Goal: Task Accomplishment & Management: Manage account settings

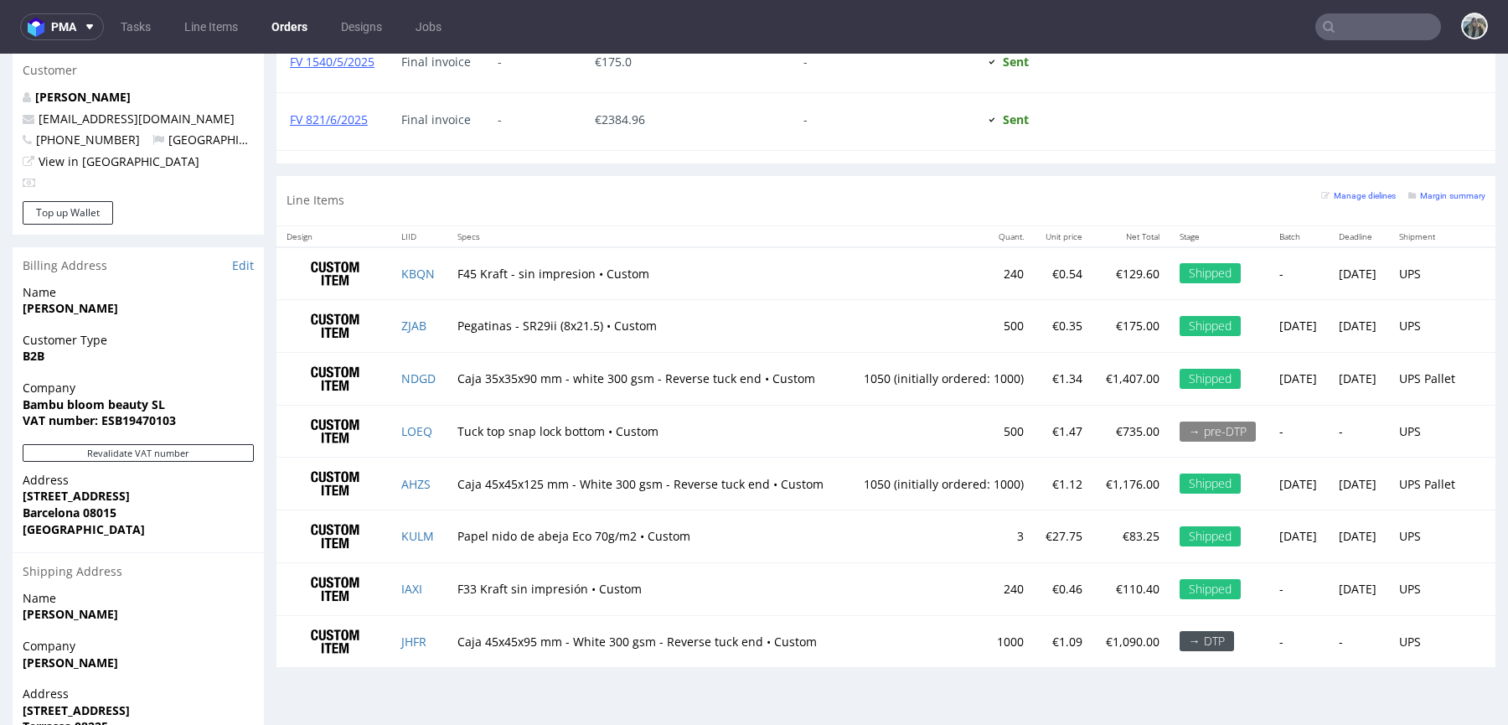
scroll to position [952, 0]
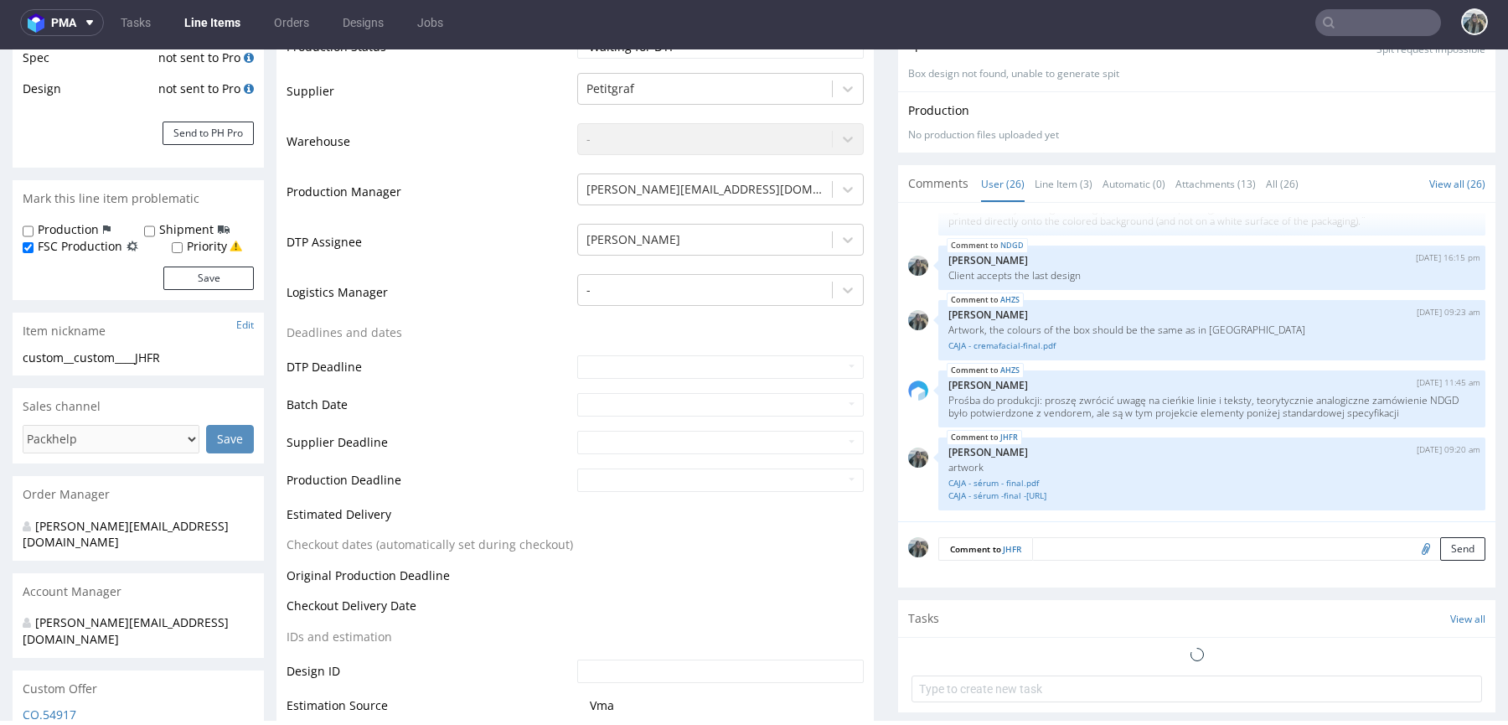
scroll to position [323, 0]
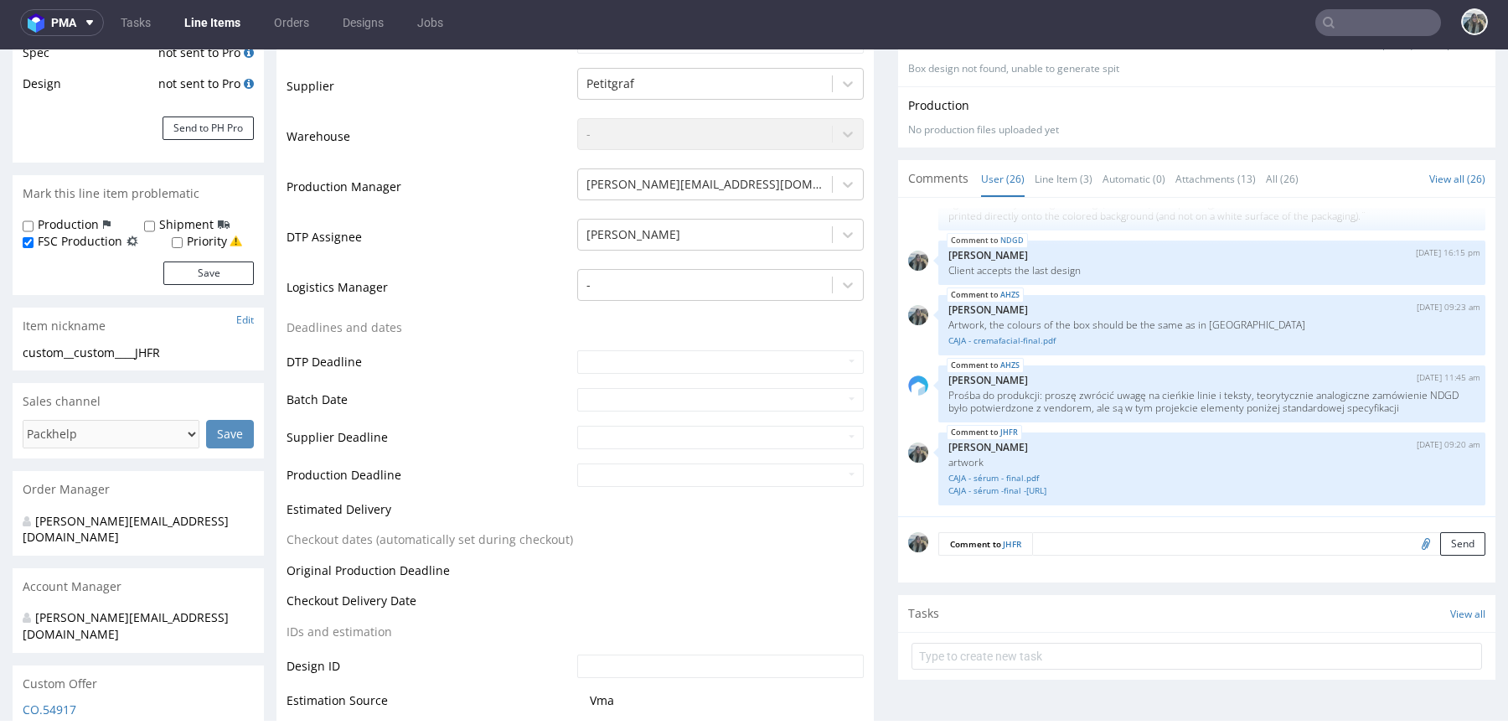
click at [1411, 544] on input "file" at bounding box center [1422, 543] width 23 height 22
type input "C:\fakepath\CAJA - sérum - final.pdf"
click at [1136, 544] on textarea at bounding box center [1258, 543] width 453 height 23
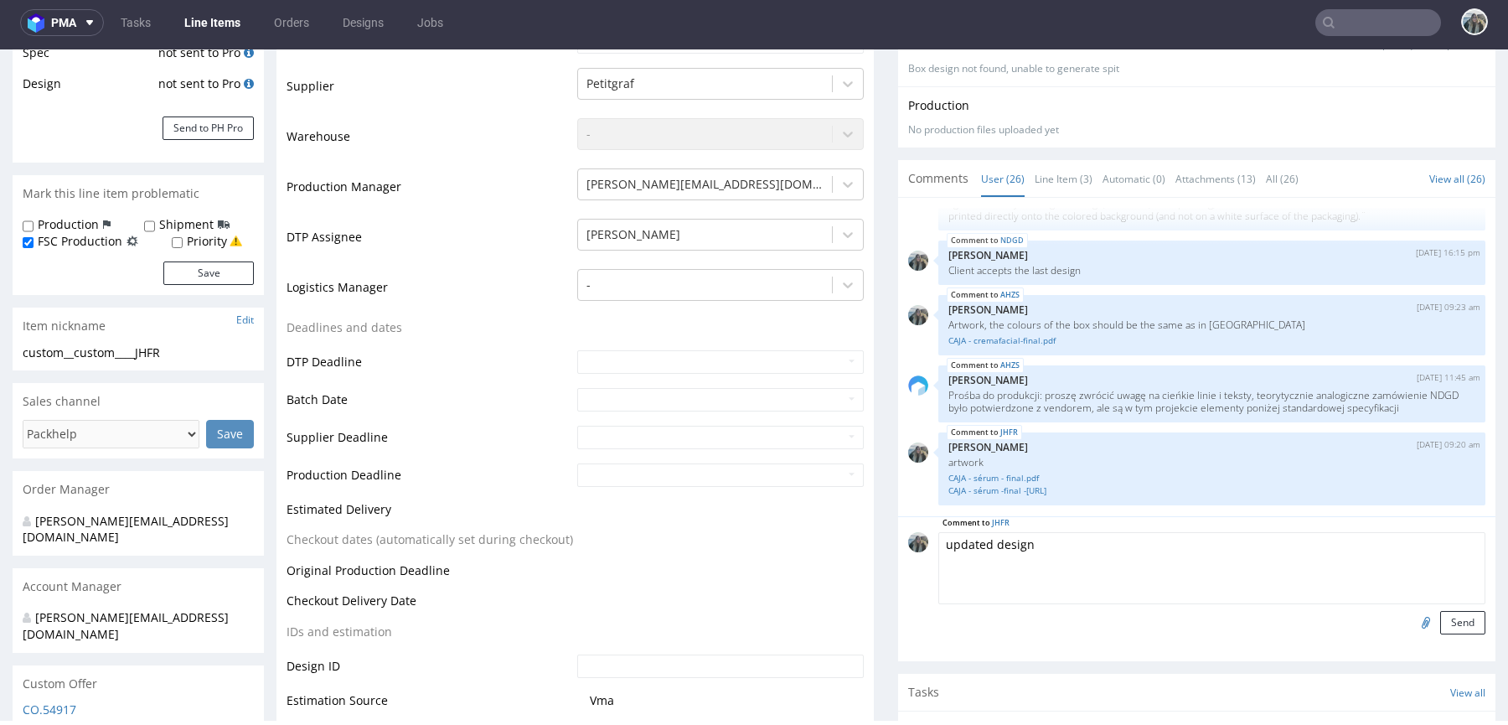
type textarea "updated design"
click at [1455, 633] on div "Comment to JHFR updated design Send" at bounding box center [1196, 588] width 597 height 145
click at [1440, 616] on button "Send" at bounding box center [1462, 622] width 45 height 23
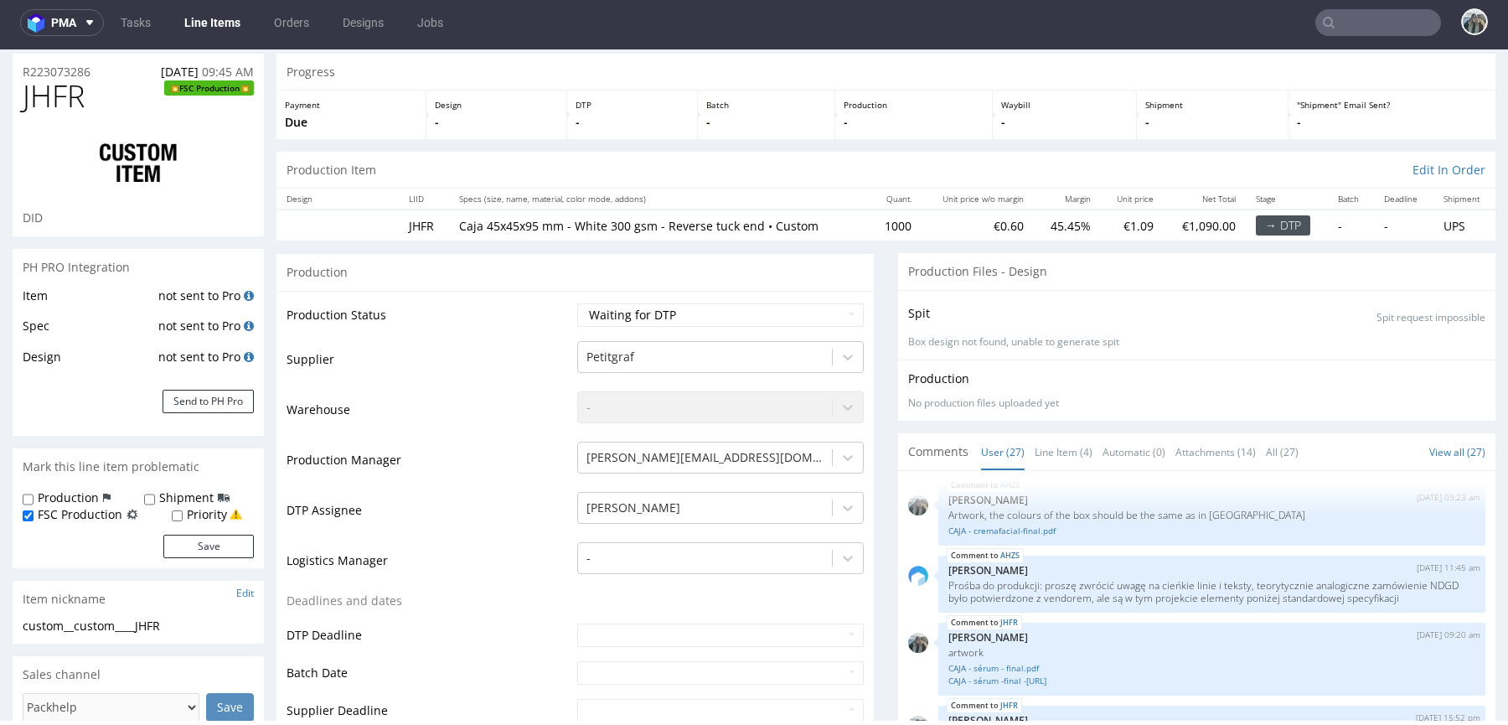
scroll to position [51, 0]
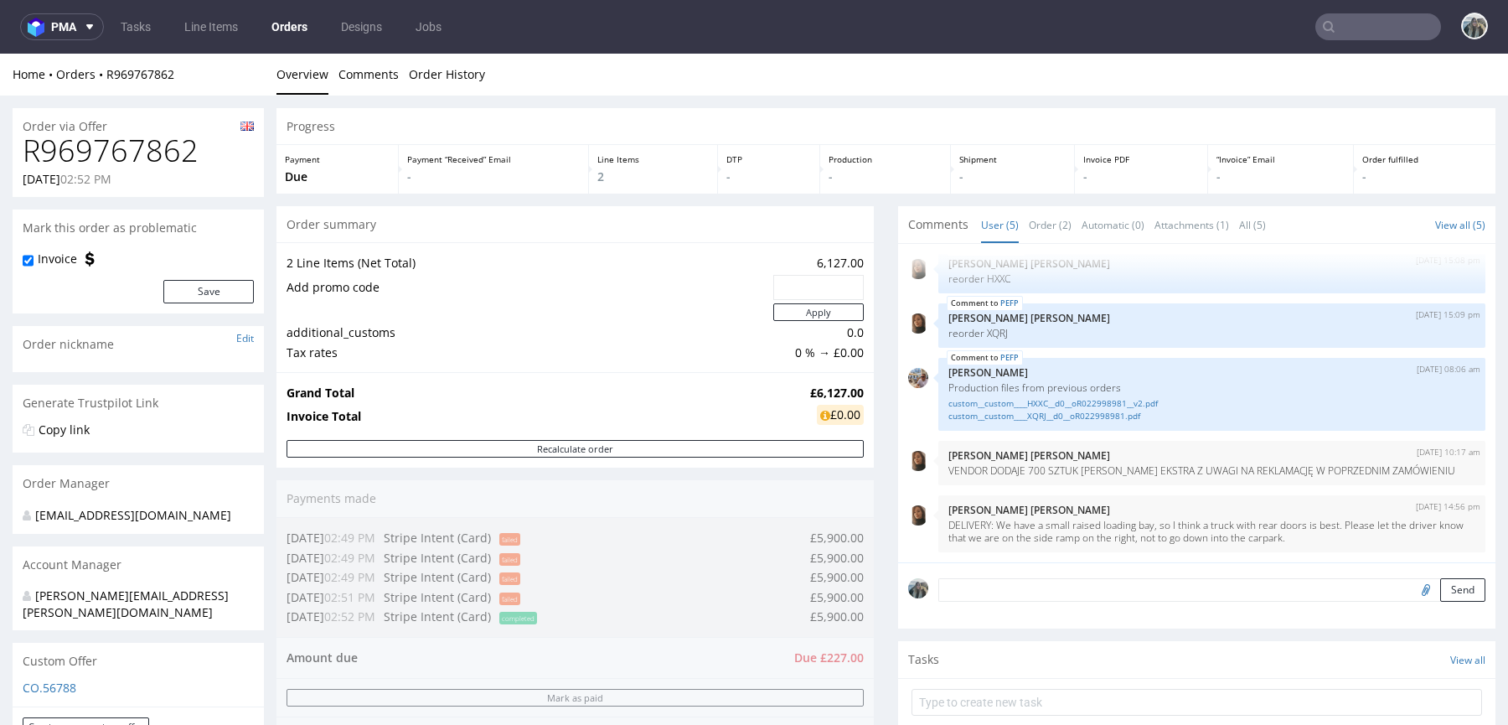
click at [161, 166] on h1 "R969767862" at bounding box center [138, 151] width 231 height 34
copy h1 "R969767862"
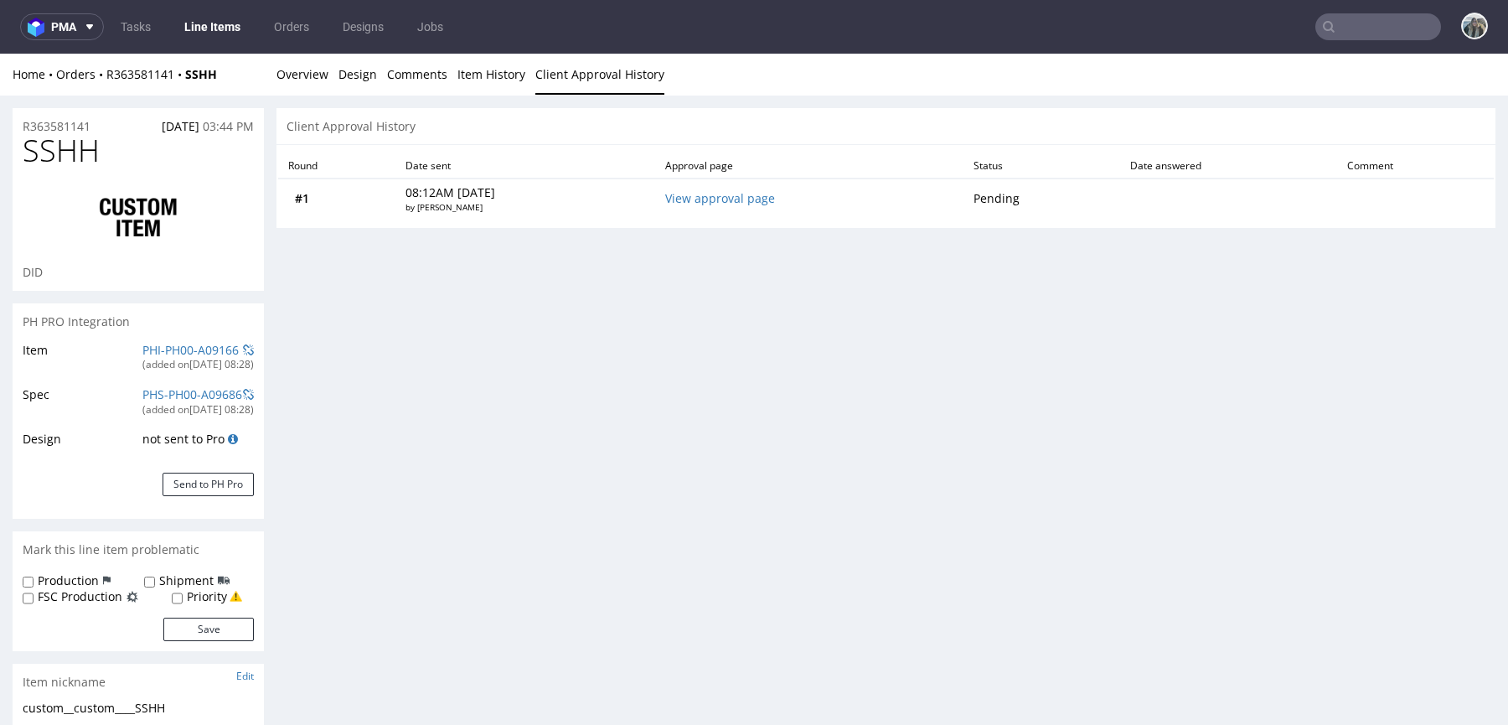
click at [1345, 31] on input "text" at bounding box center [1378, 26] width 126 height 27
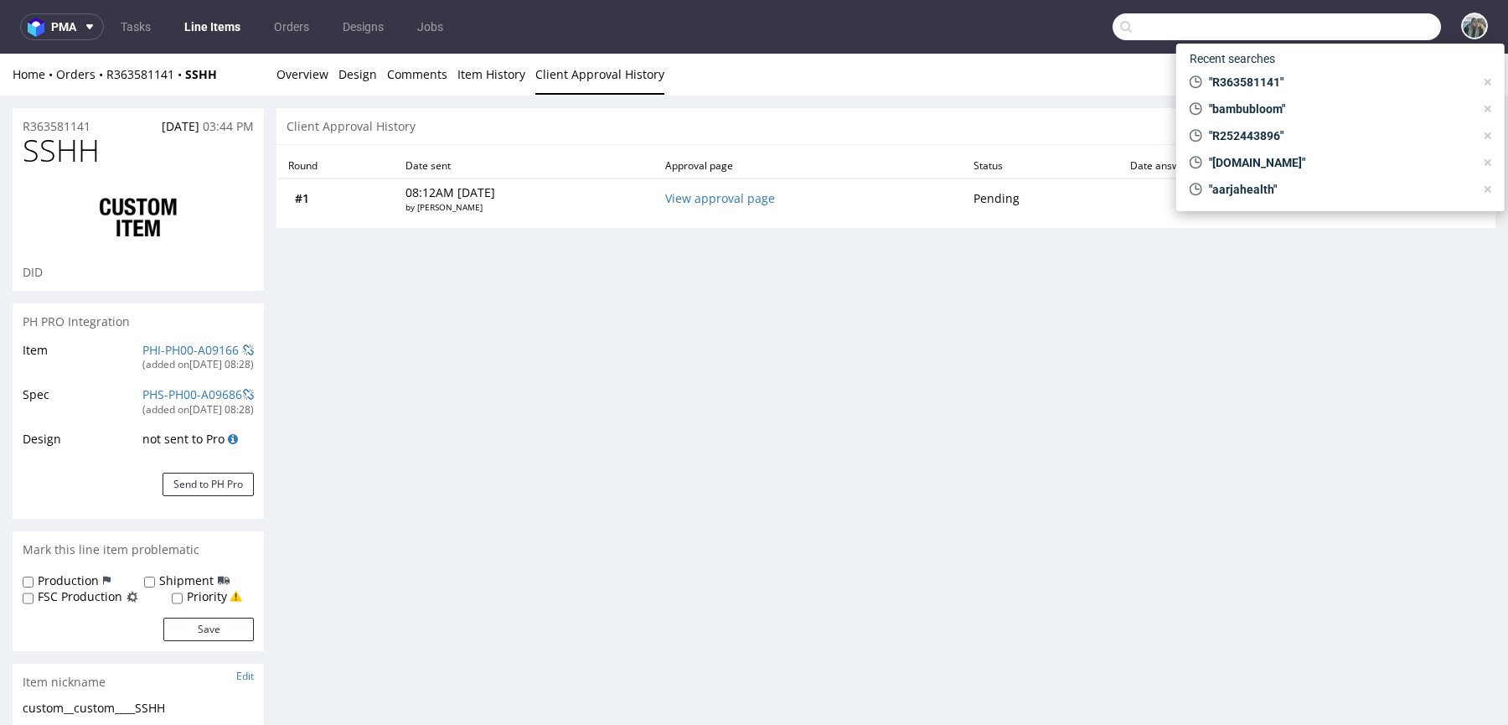
paste input "R618949737BGYG"
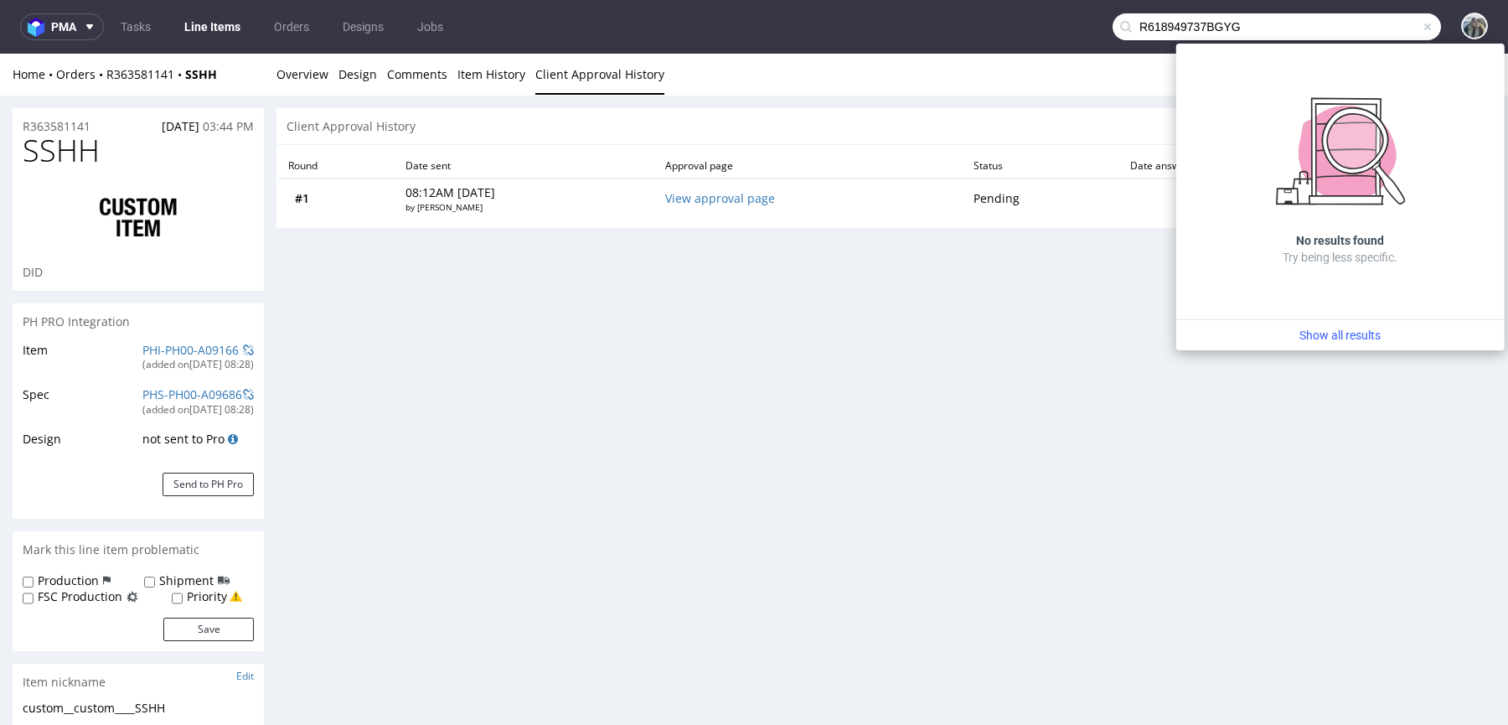
drag, startPoint x: 1189, startPoint y: 28, endPoint x: 1290, endPoint y: 28, distance: 100.5
click at [1290, 28] on input "R618949737BGYG" at bounding box center [1276, 26] width 328 height 27
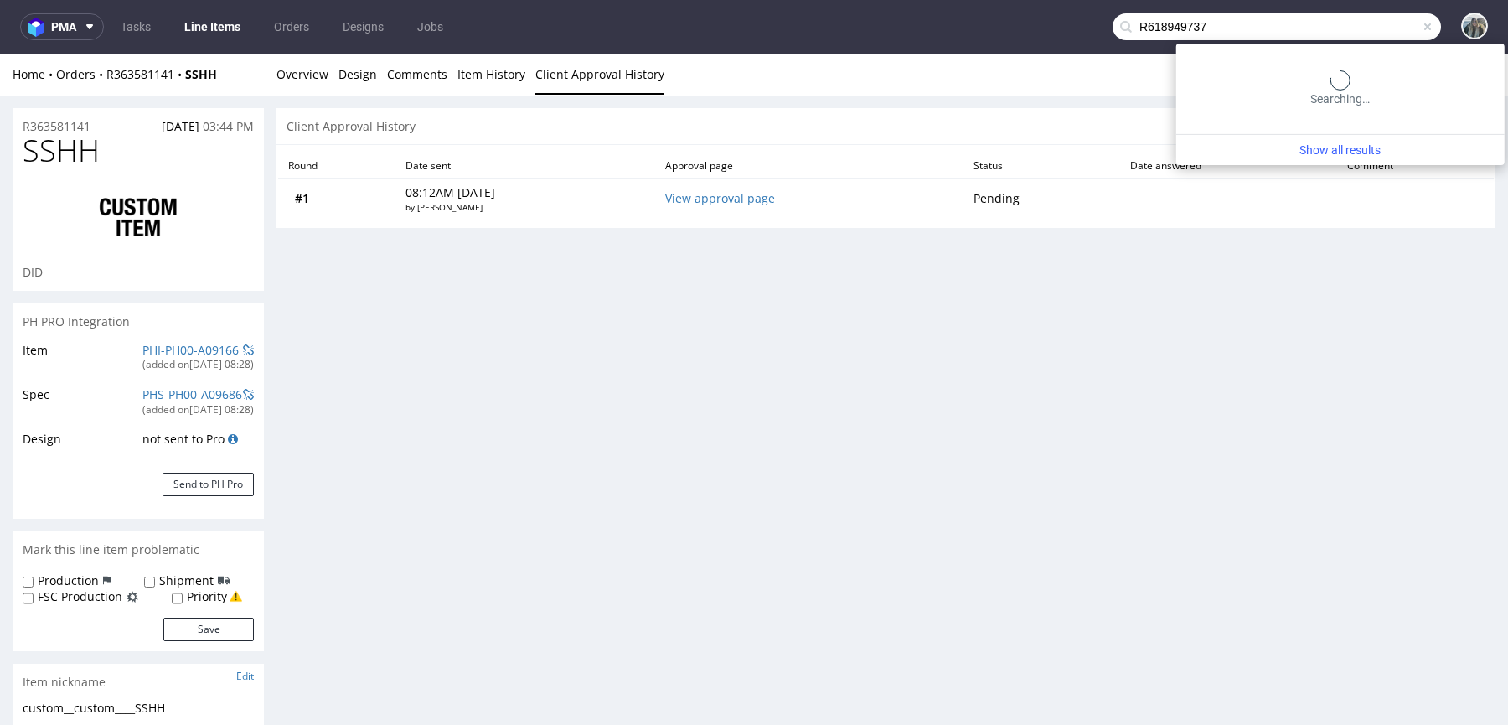
type input "R618949737"
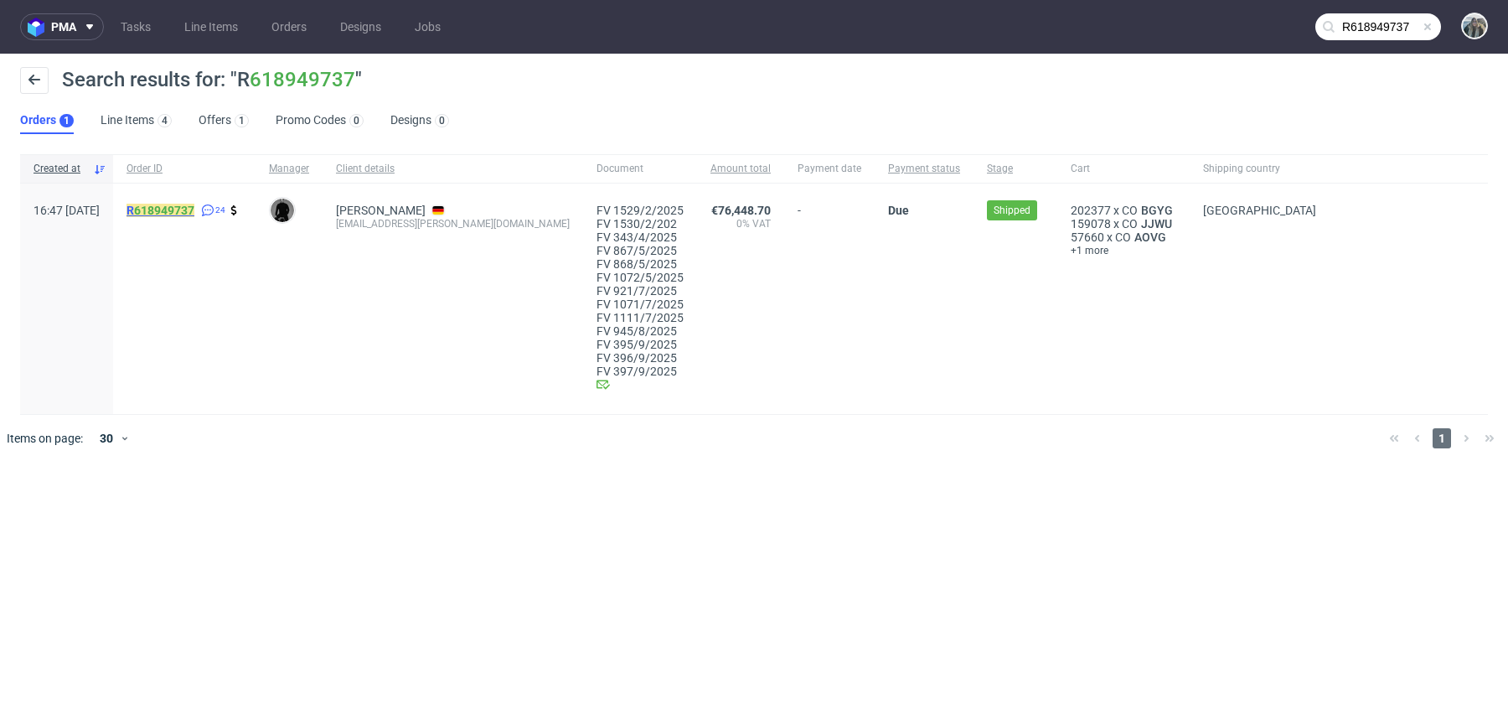
click at [194, 207] on mark "R 618949737" at bounding box center [160, 210] width 68 height 13
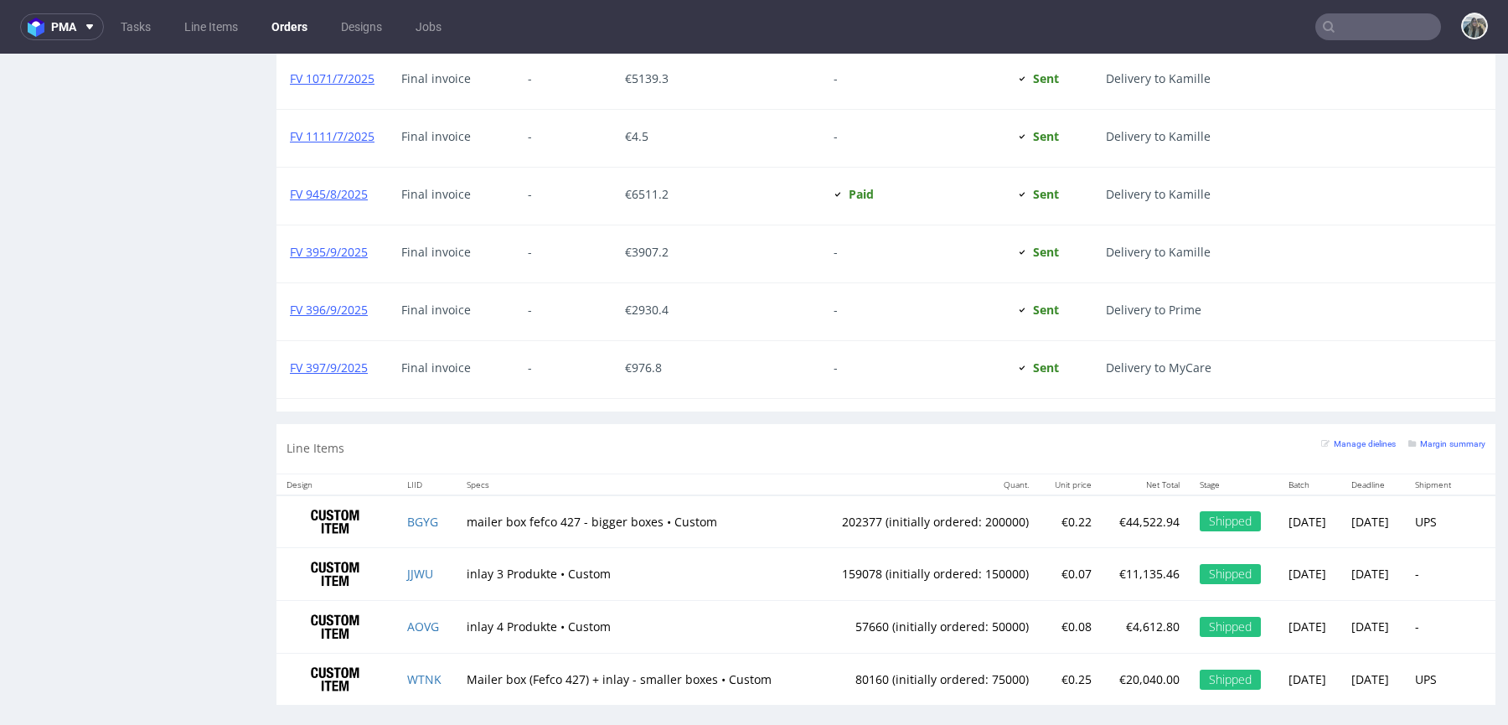
scroll to position [4, 0]
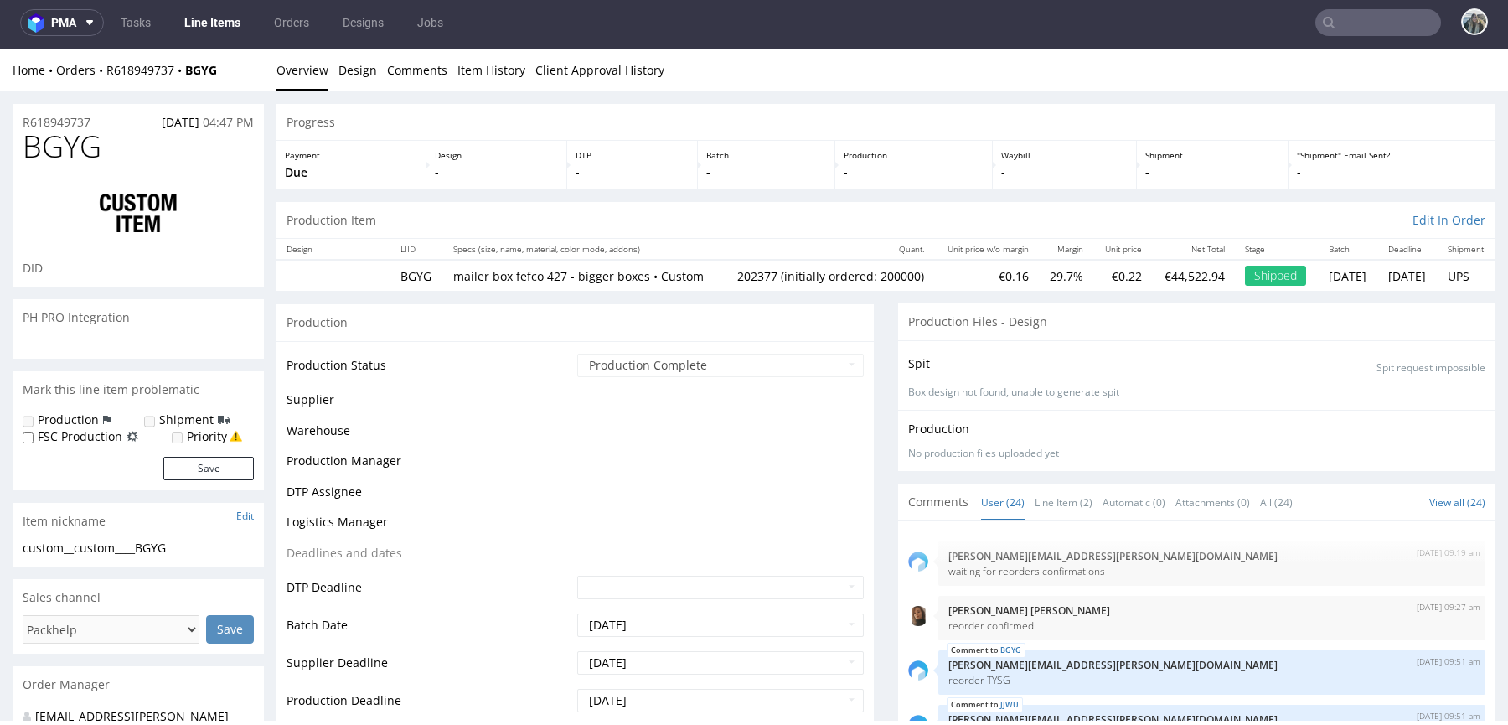
scroll to position [1083, 0]
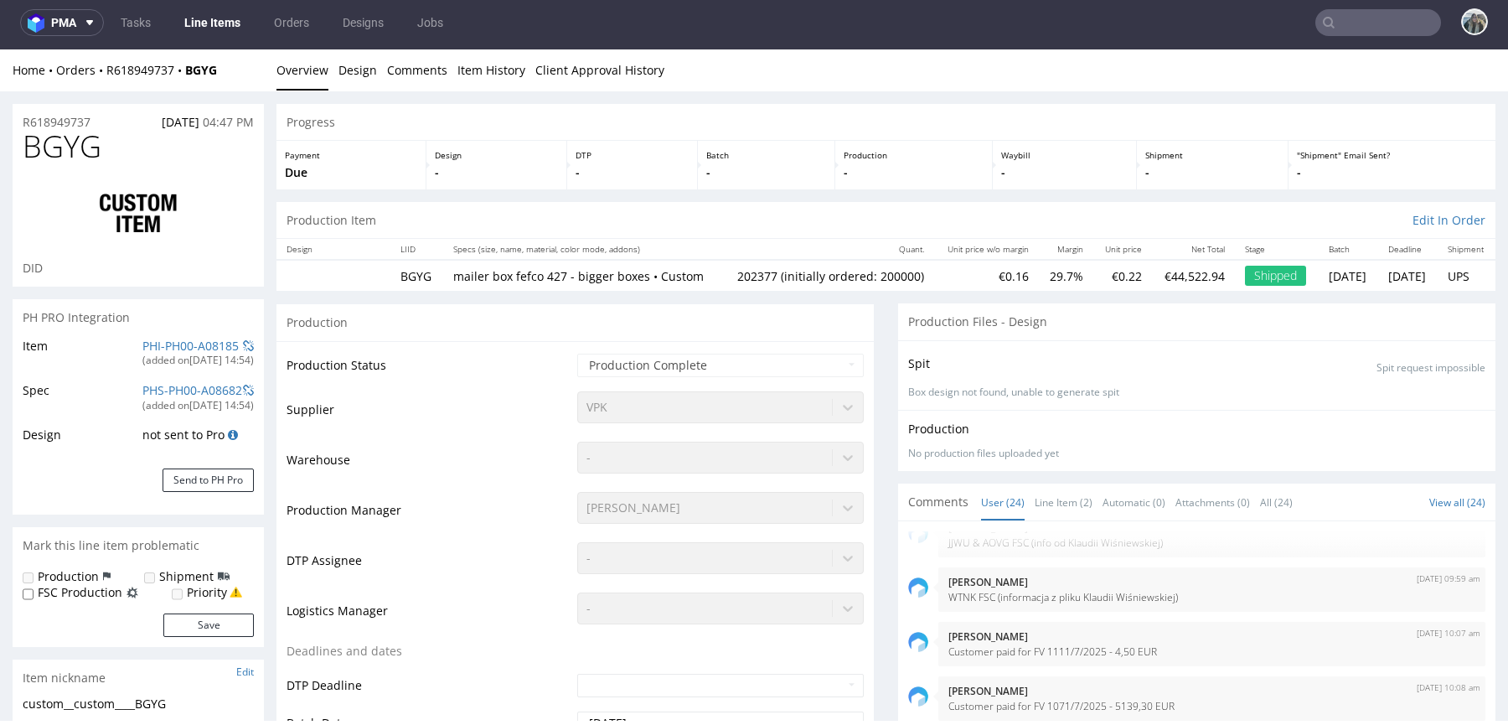
select select "in_progress"
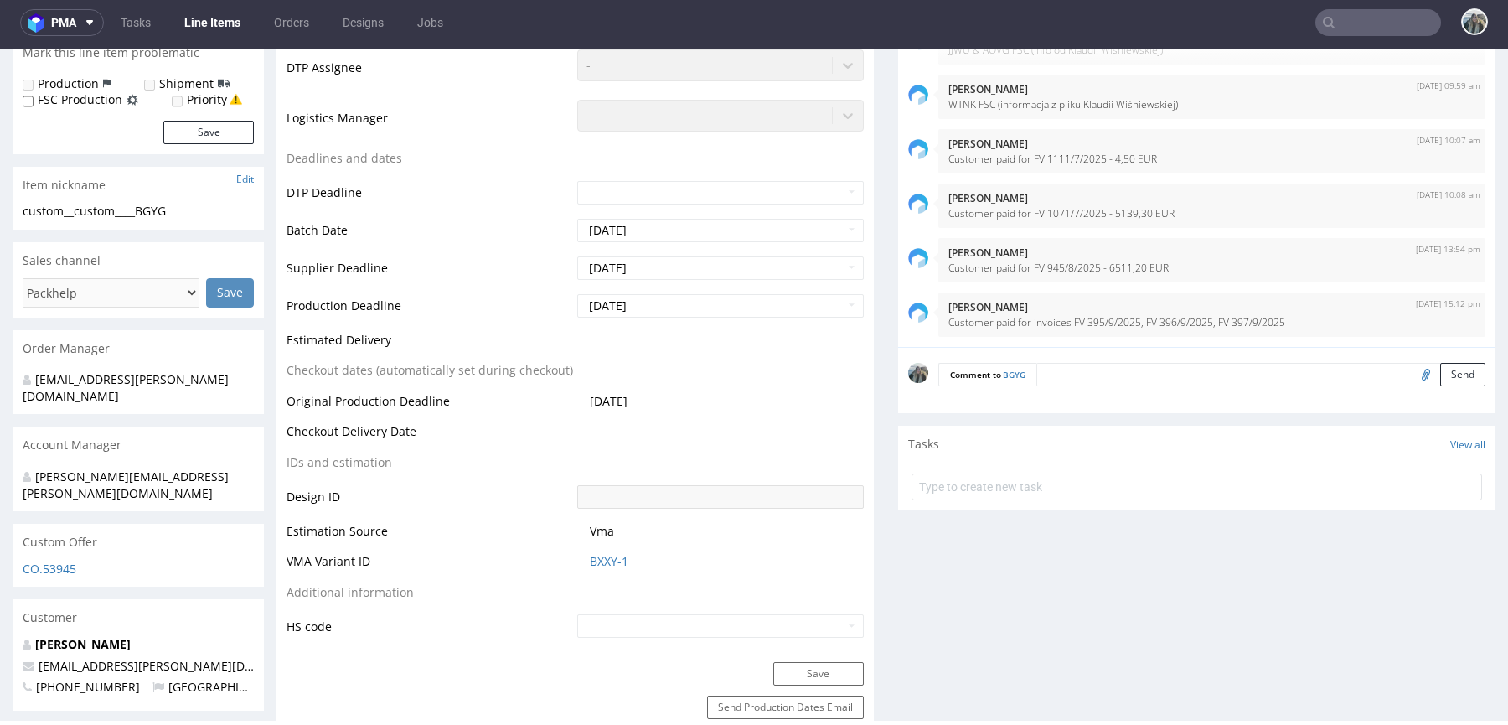
scroll to position [504, 0]
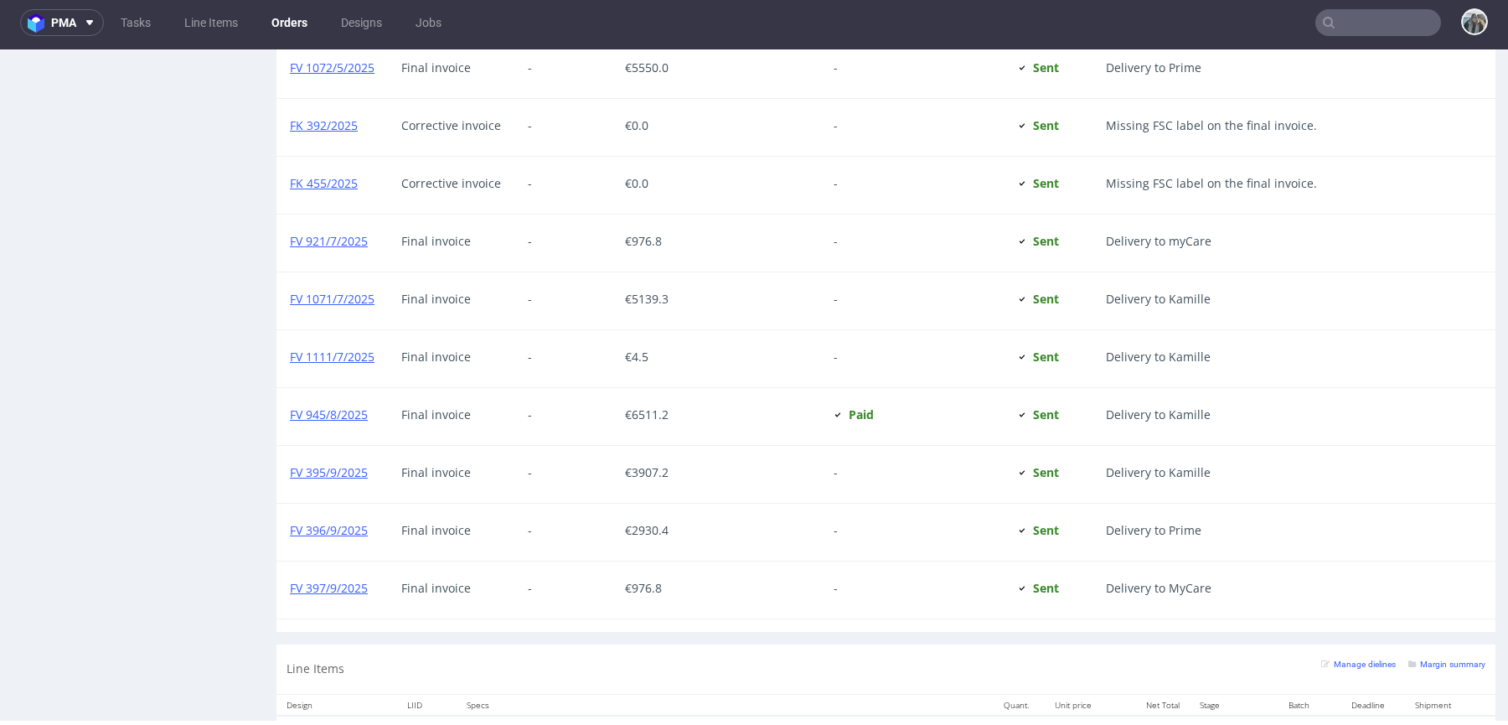
scroll to position [1660, 0]
click at [354, 461] on link "FV 395/9/2025" at bounding box center [329, 469] width 78 height 16
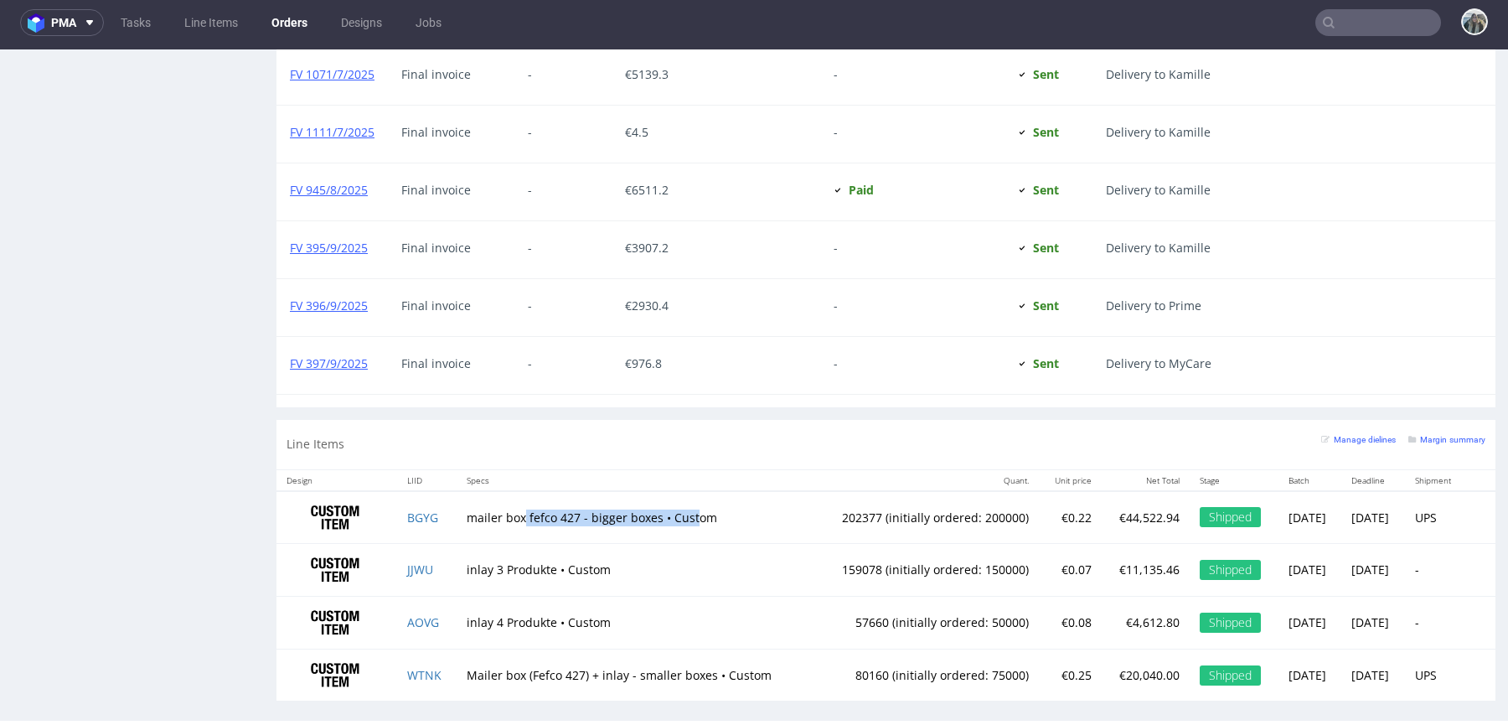
drag, startPoint x: 687, startPoint y: 510, endPoint x: 649, endPoint y: 346, distance: 168.4
click at [511, 510] on td "mailer box fefco 427 - bigger boxes • Custom" at bounding box center [634, 517] width 355 height 53
click at [441, 513] on td "BGYG" at bounding box center [426, 517] width 59 height 53
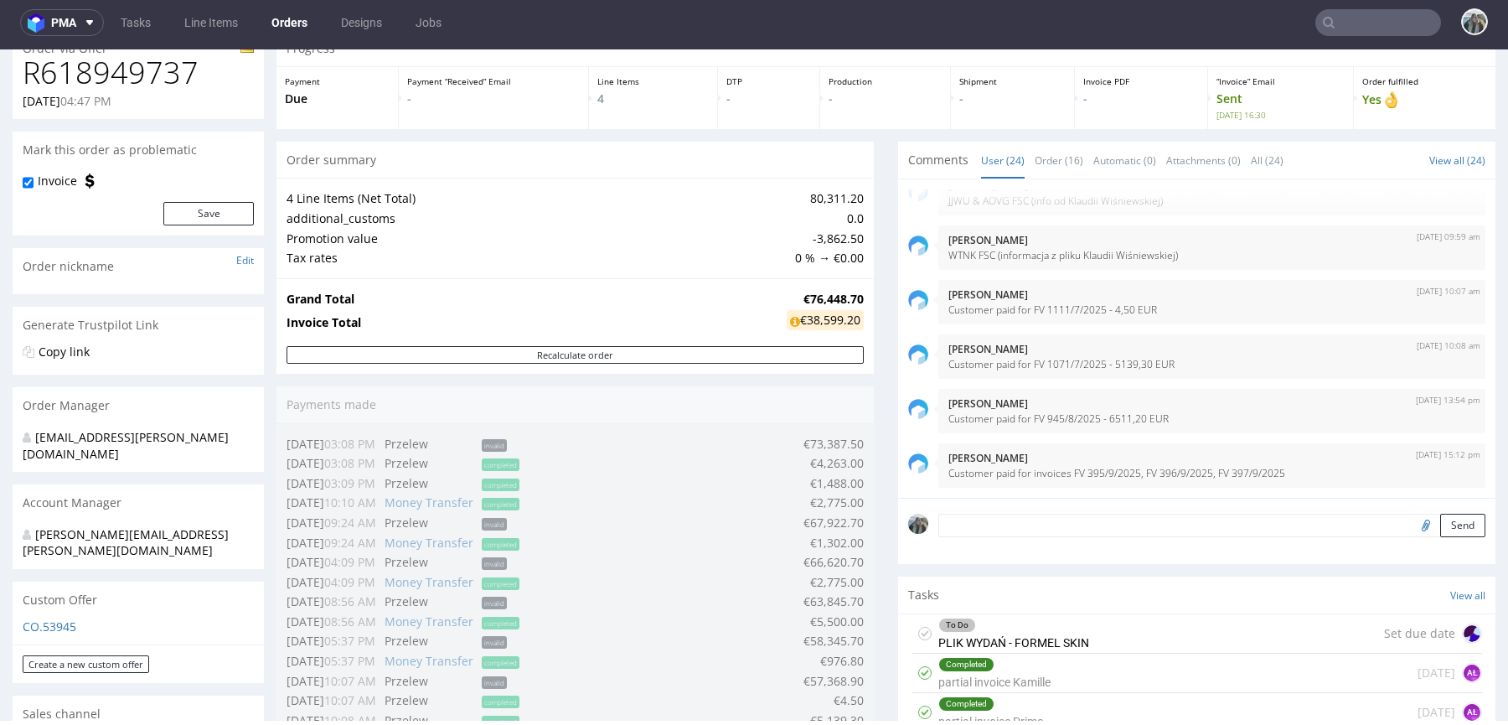
scroll to position [0, 0]
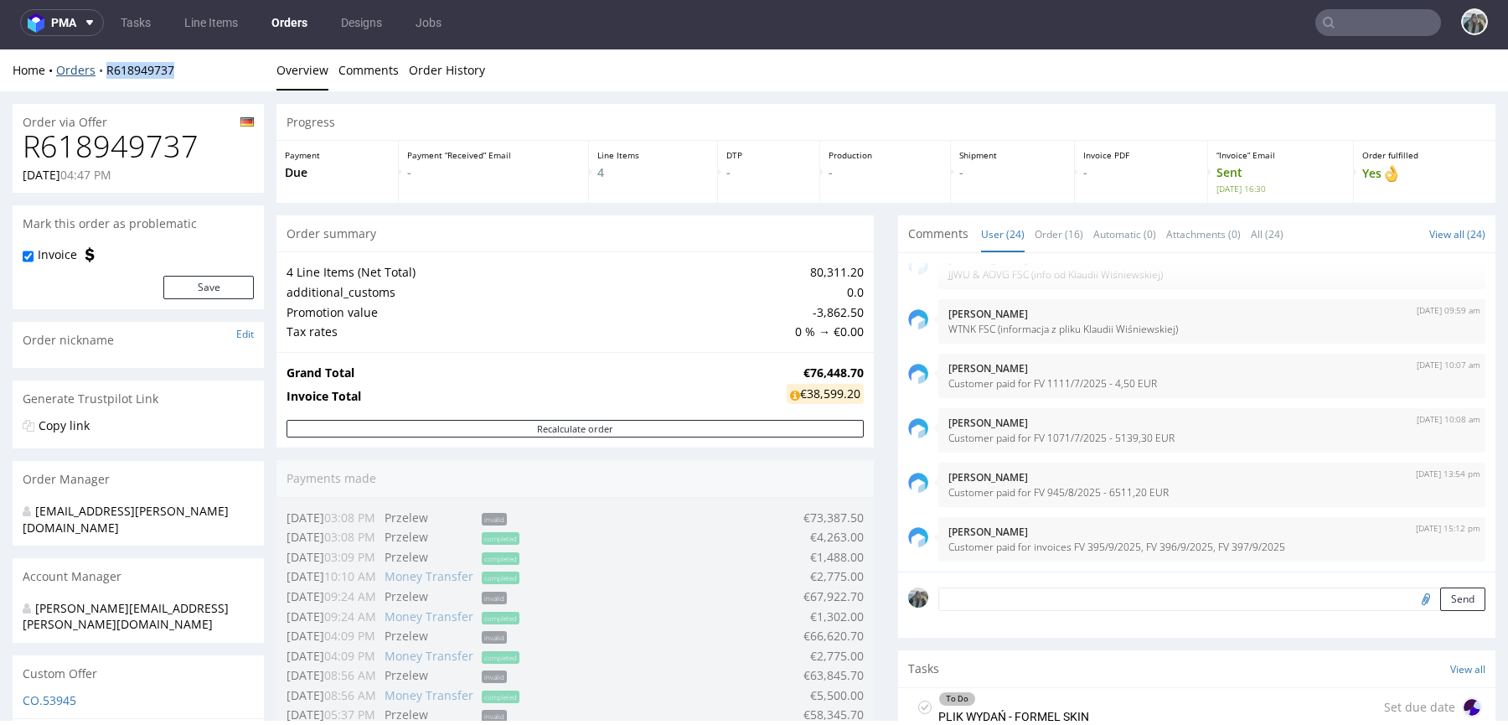
drag, startPoint x: 128, startPoint y: 85, endPoint x: 101, endPoint y: 74, distance: 29.3
click at [101, 74] on div "Home Orders R618949737 Overview Comments Order History" at bounding box center [754, 70] width 1508 height 42
copy link "R618949737"
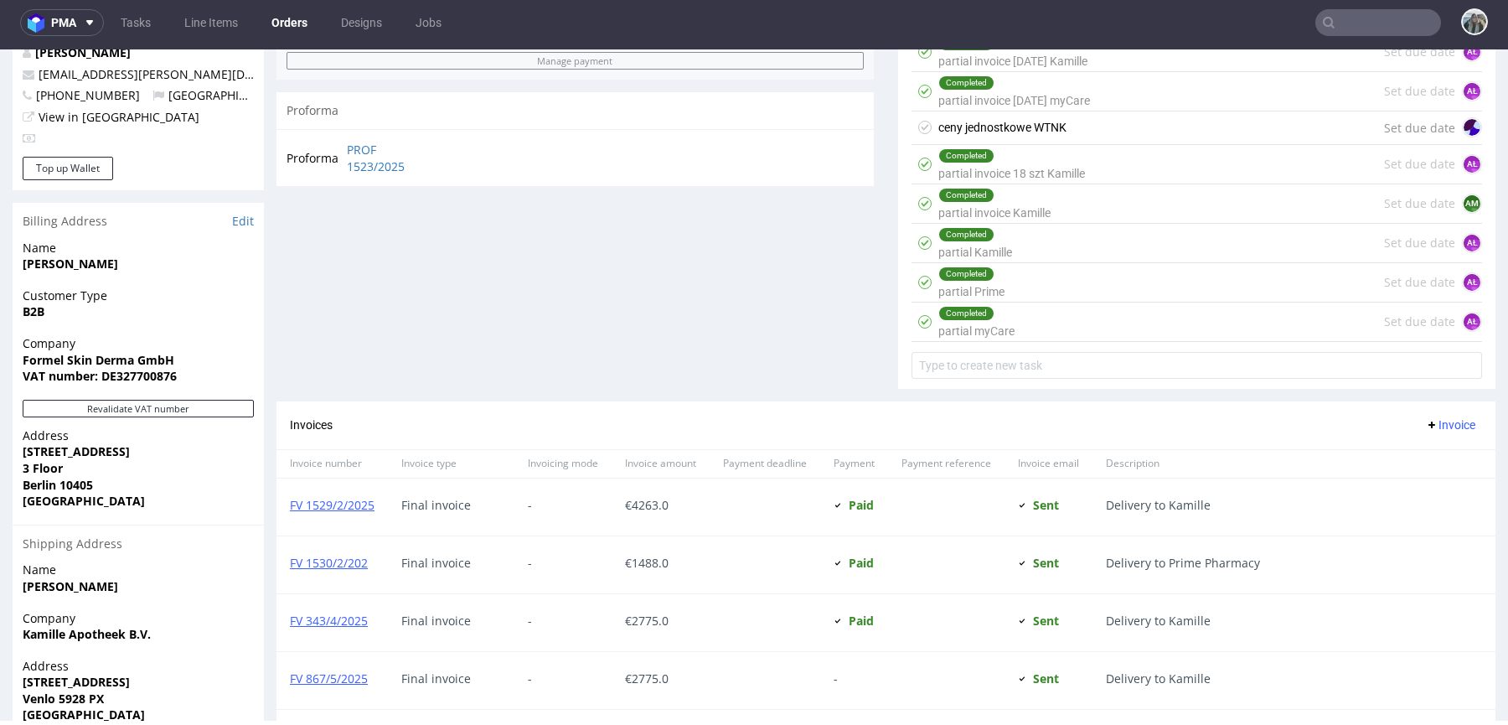
scroll to position [1045, 0]
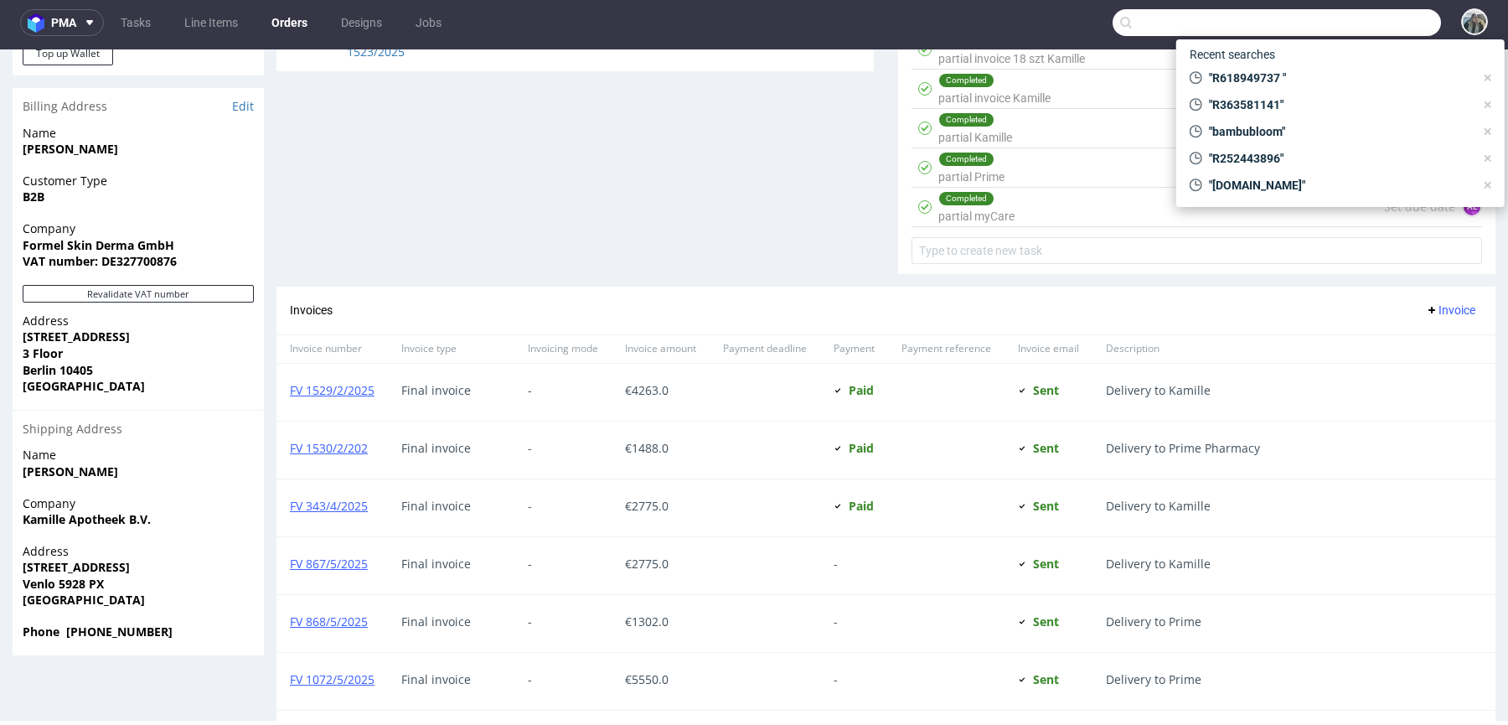
click at [1336, 18] on input "text" at bounding box center [1276, 22] width 328 height 27
paste input "julimex"
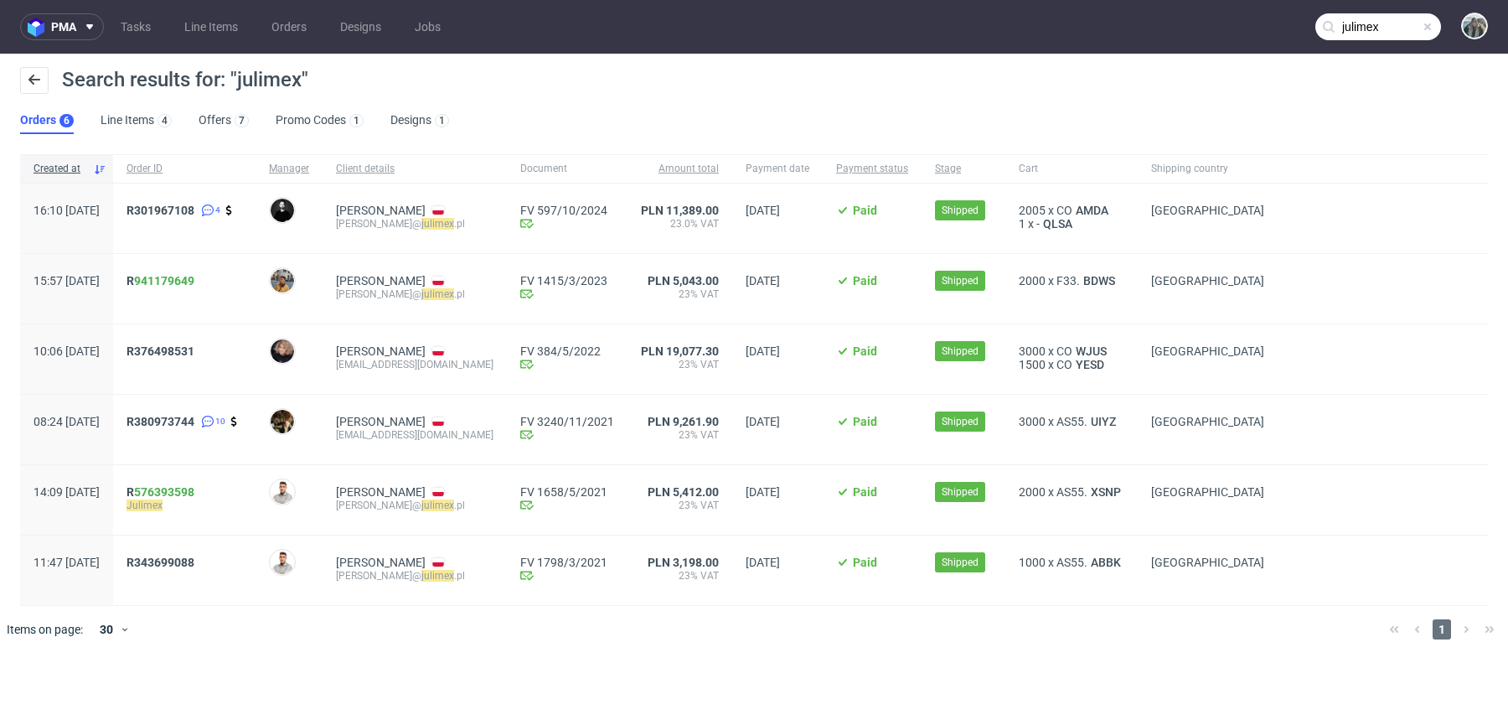
click at [1356, 24] on input "julimex" at bounding box center [1378, 26] width 126 height 27
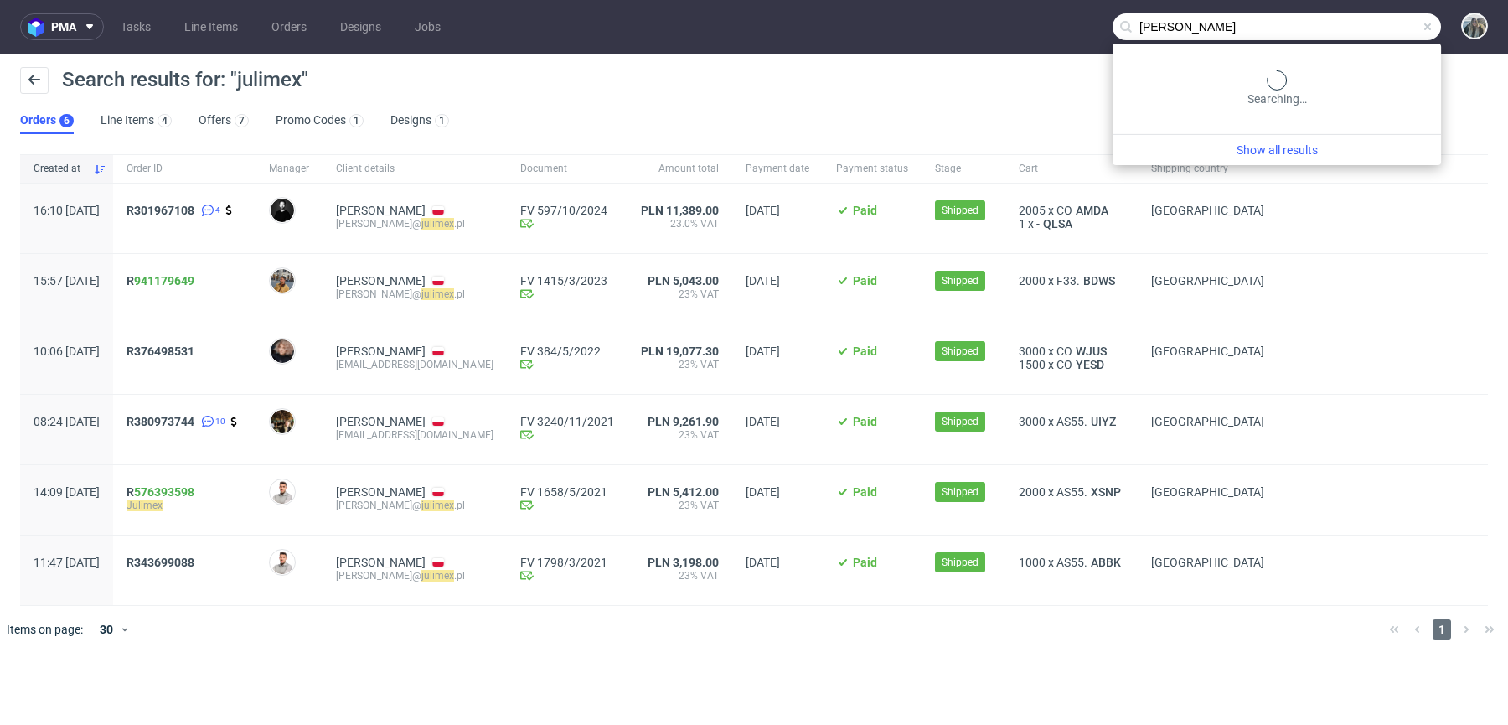
type input "paloma pink"
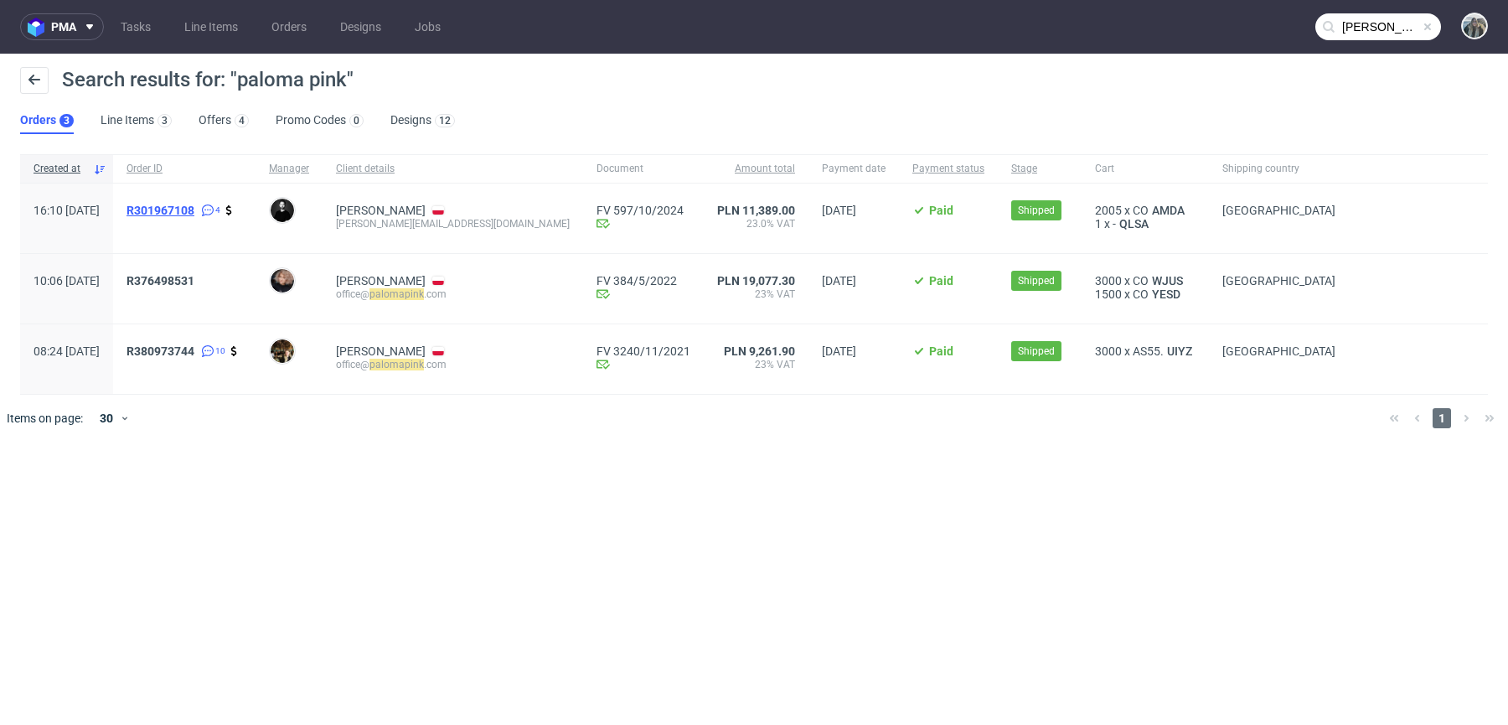
click at [194, 211] on span "R301967108" at bounding box center [160, 210] width 68 height 13
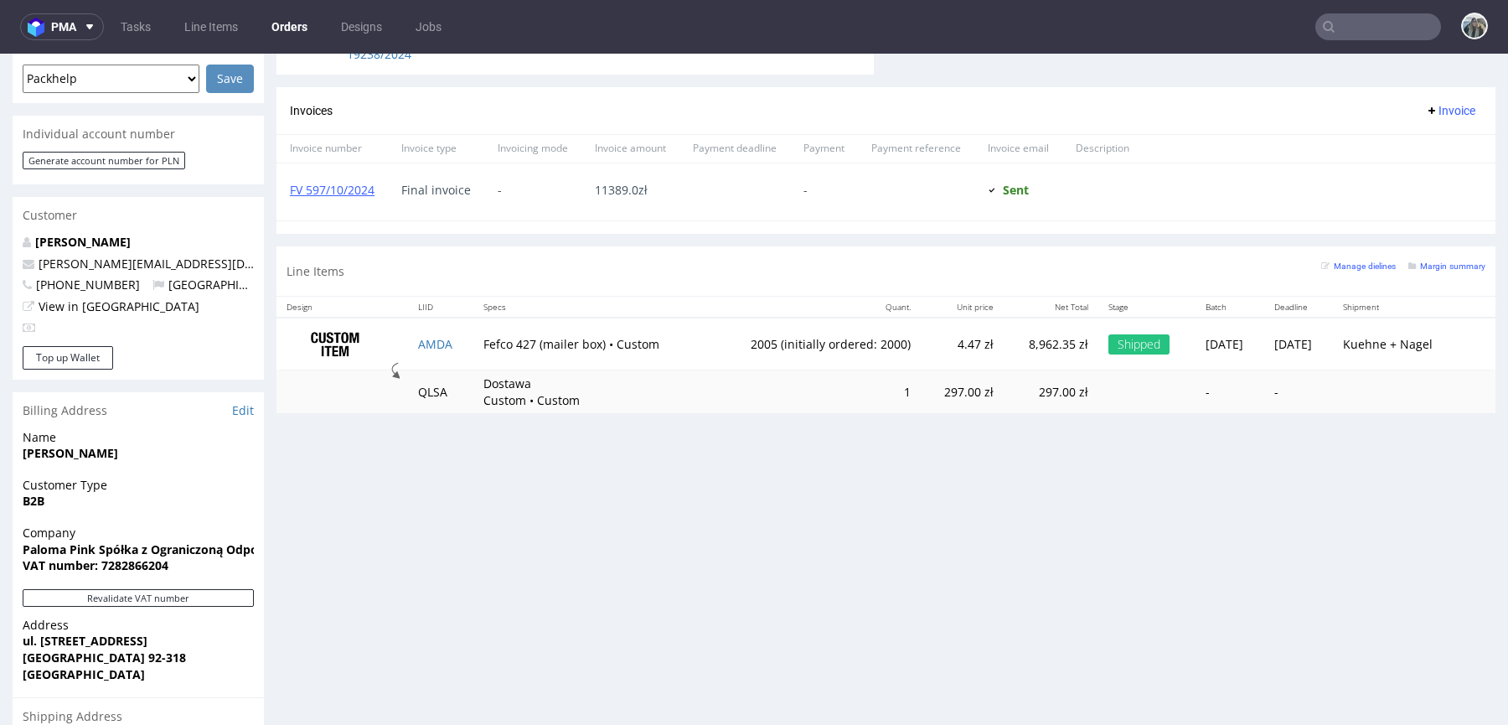
scroll to position [746, 0]
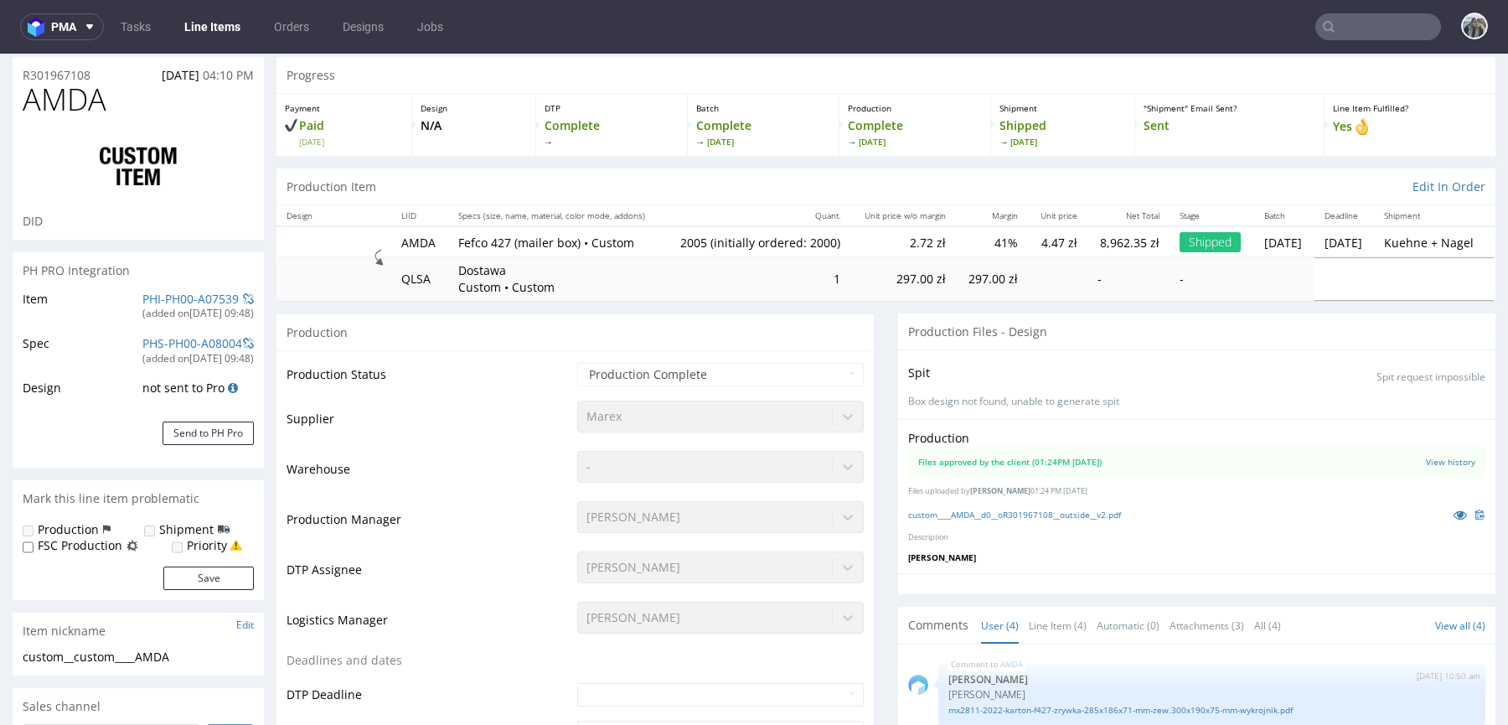
scroll to position [227, 0]
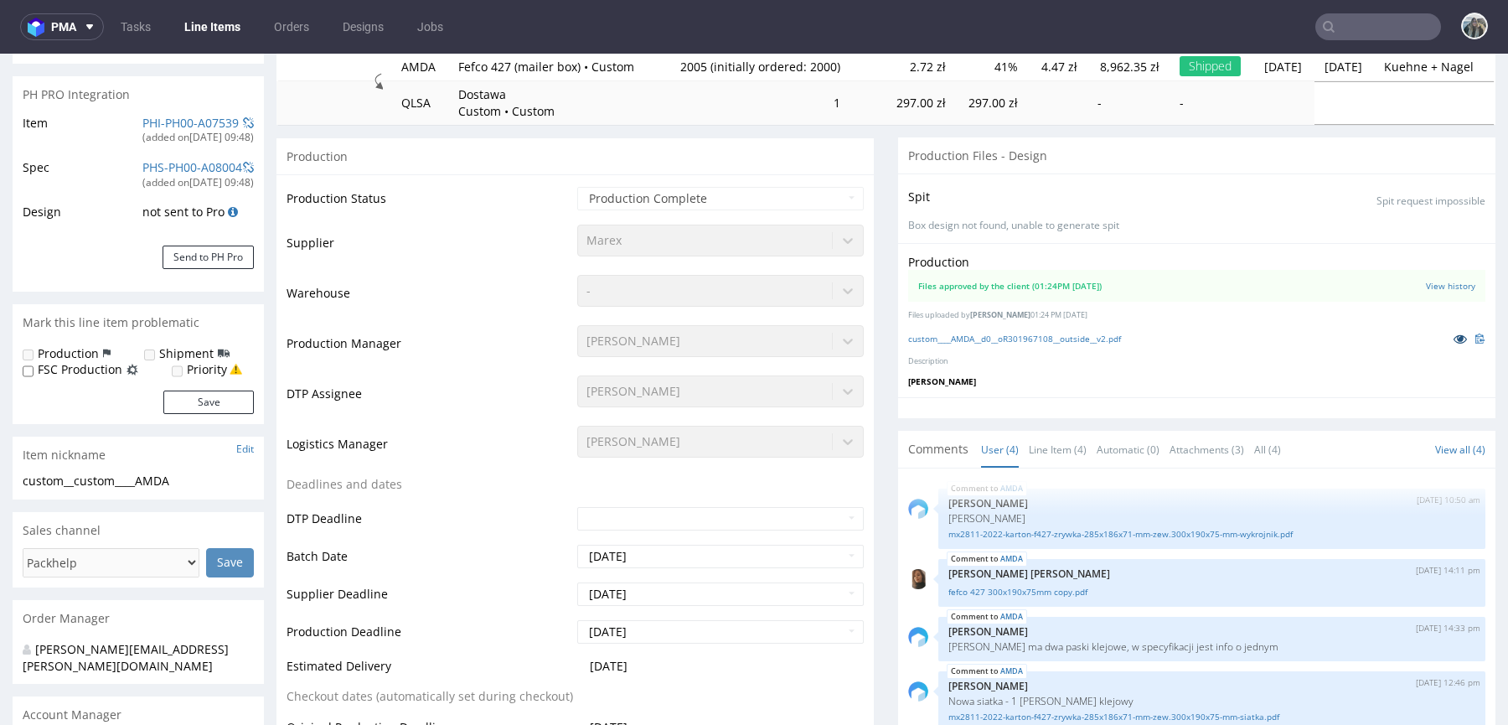
click at [1453, 335] on icon at bounding box center [1459, 339] width 13 height 12
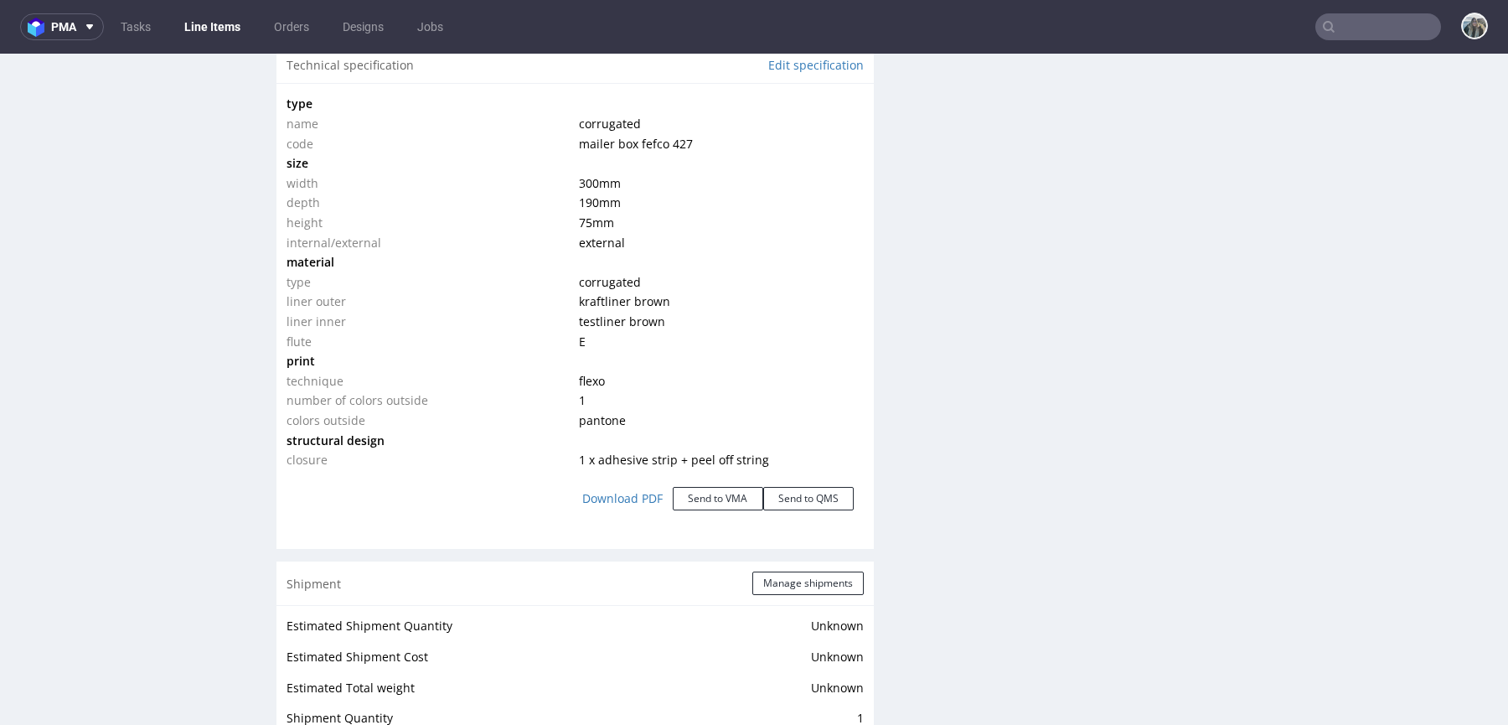
scroll to position [1615, 0]
